Goal: Task Accomplishment & Management: Use online tool/utility

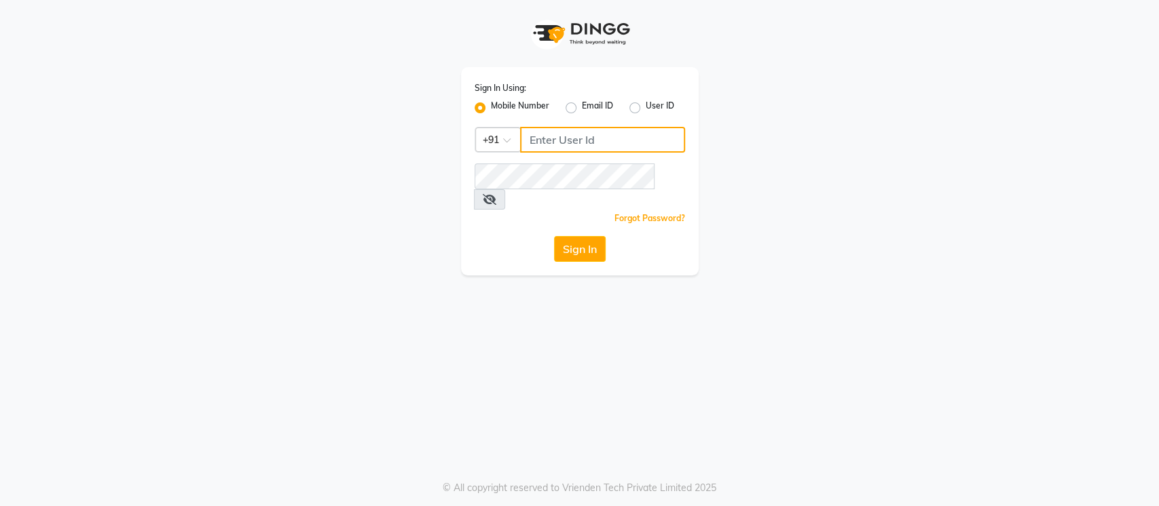
type input "8285358533"
click at [617, 140] on input "8285358533" at bounding box center [602, 140] width 165 height 26
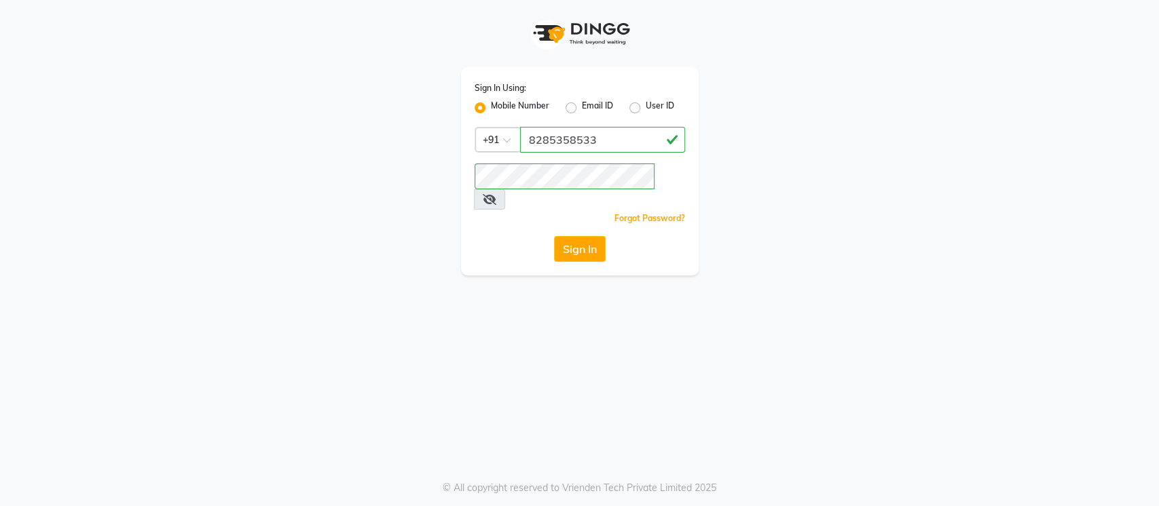
click at [646, 109] on label "User ID" at bounding box center [660, 108] width 29 height 16
click at [646, 109] on input "User ID" at bounding box center [650, 104] width 9 height 9
radio input "true"
radio input "false"
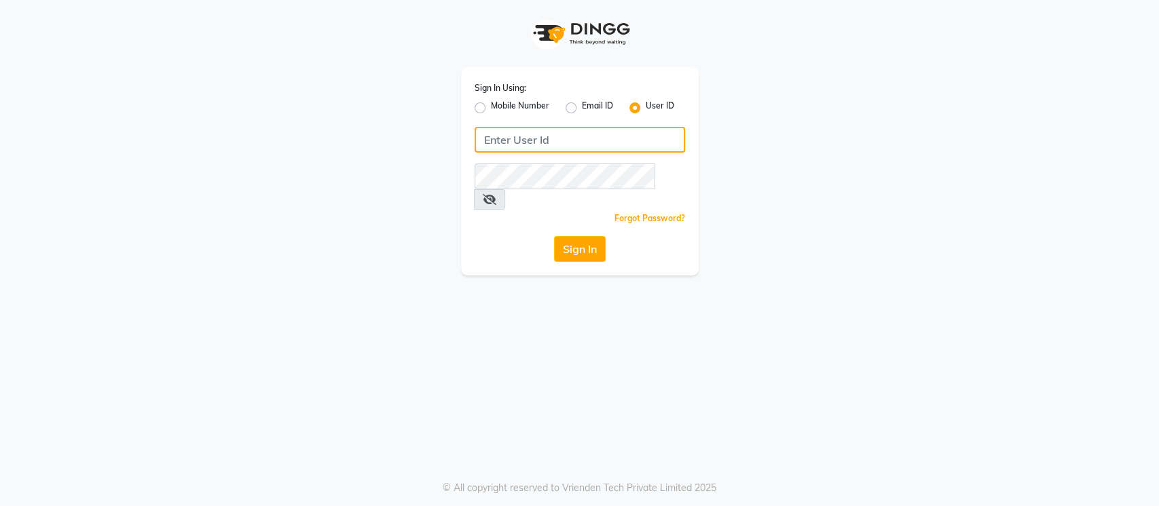
click at [622, 132] on input "Username" at bounding box center [579, 140] width 210 height 26
type input "petworkx"
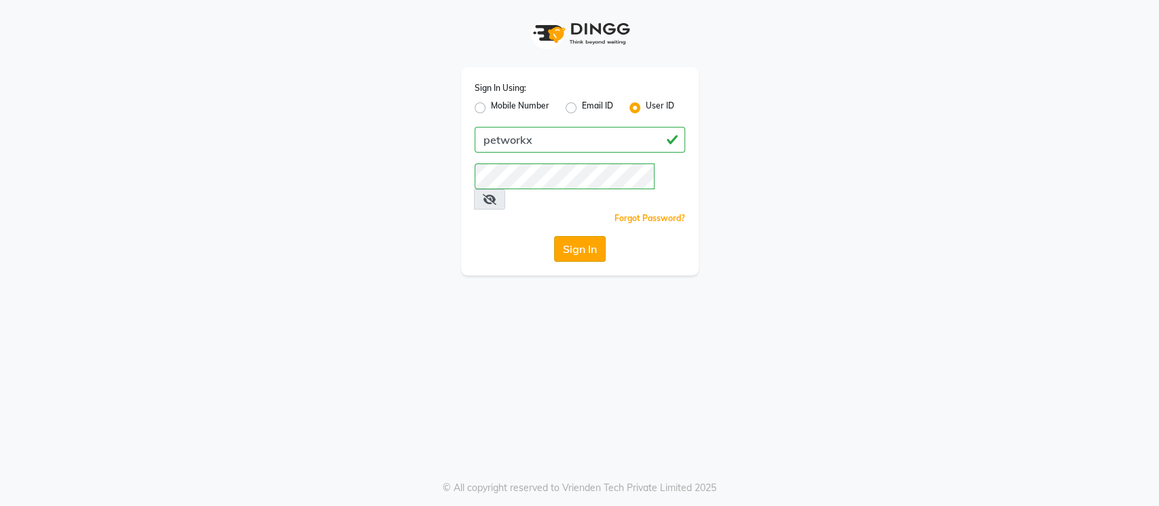
click at [576, 236] on button "Sign In" at bounding box center [580, 249] width 52 height 26
